Goal: Entertainment & Leisure: Consume media (video, audio)

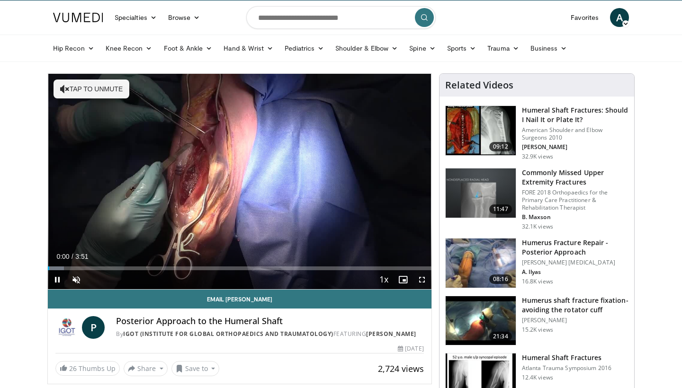
scroll to position [27, 0]
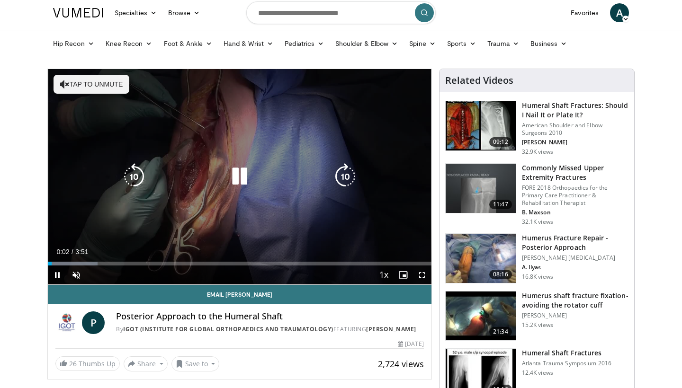
click at [63, 87] on icon "Video Player" at bounding box center [64, 84] width 9 height 9
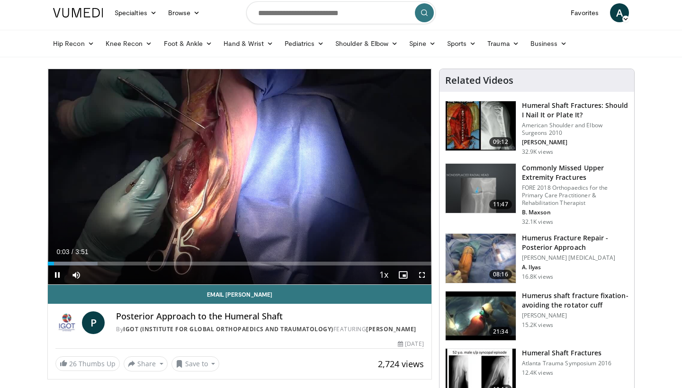
click at [423, 276] on span "Video Player" at bounding box center [421, 275] width 19 height 19
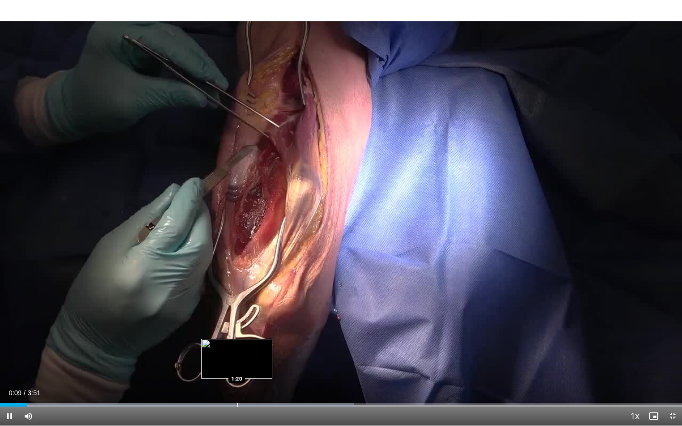
click at [237, 388] on div "Loaded : 51.86% 0:09 1:20" at bounding box center [341, 402] width 682 height 9
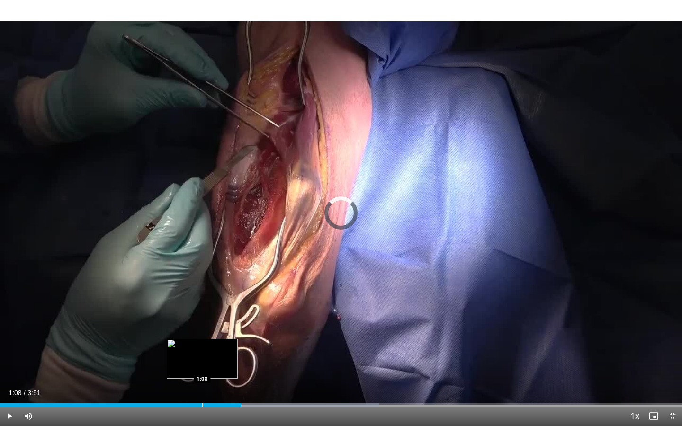
click at [202, 388] on div "Loaded : 55.56% 1:21 1:08" at bounding box center [341, 402] width 682 height 9
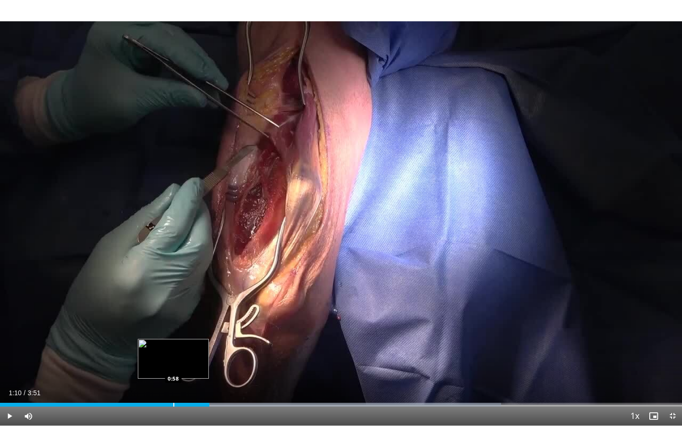
click at [173, 388] on div "Loaded : 73.48% 1:10 0:58" at bounding box center [341, 402] width 682 height 9
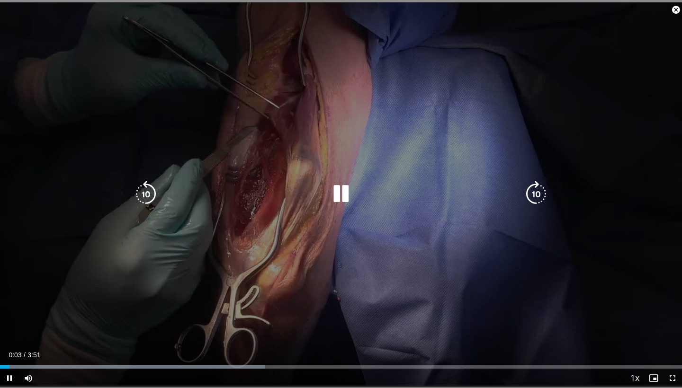
scroll to position [168, 0]
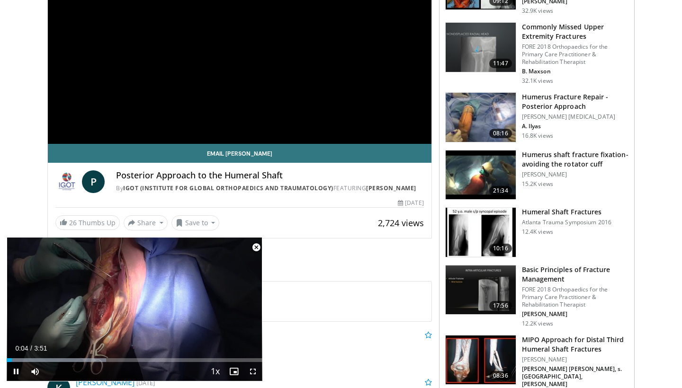
click at [258, 249] on span "Video Player" at bounding box center [256, 247] width 19 height 19
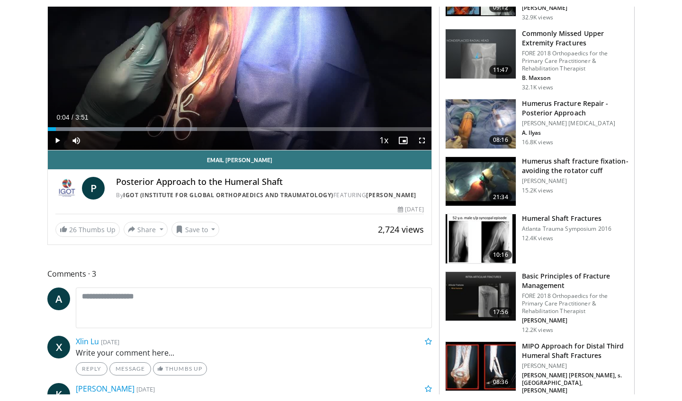
scroll to position [400, 0]
